Goal: Register for event/course

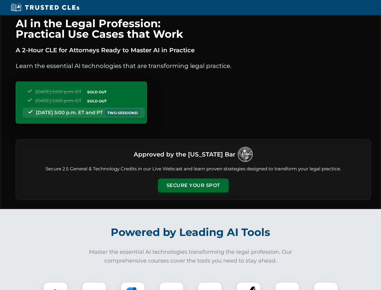
click at [193, 185] on button "Secure Your Spot" at bounding box center [193, 185] width 71 height 14
click at [56, 286] on img at bounding box center [55, 293] width 17 height 17
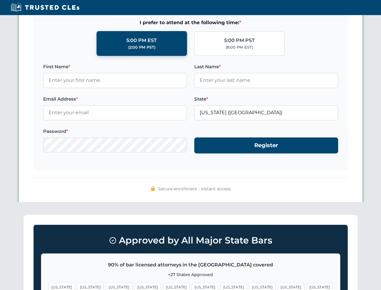
click at [221, 286] on span "[US_STATE]" at bounding box center [234, 286] width 26 height 9
click at [278, 286] on span "[US_STATE]" at bounding box center [291, 286] width 26 height 9
